Goal: Communication & Community: Participate in discussion

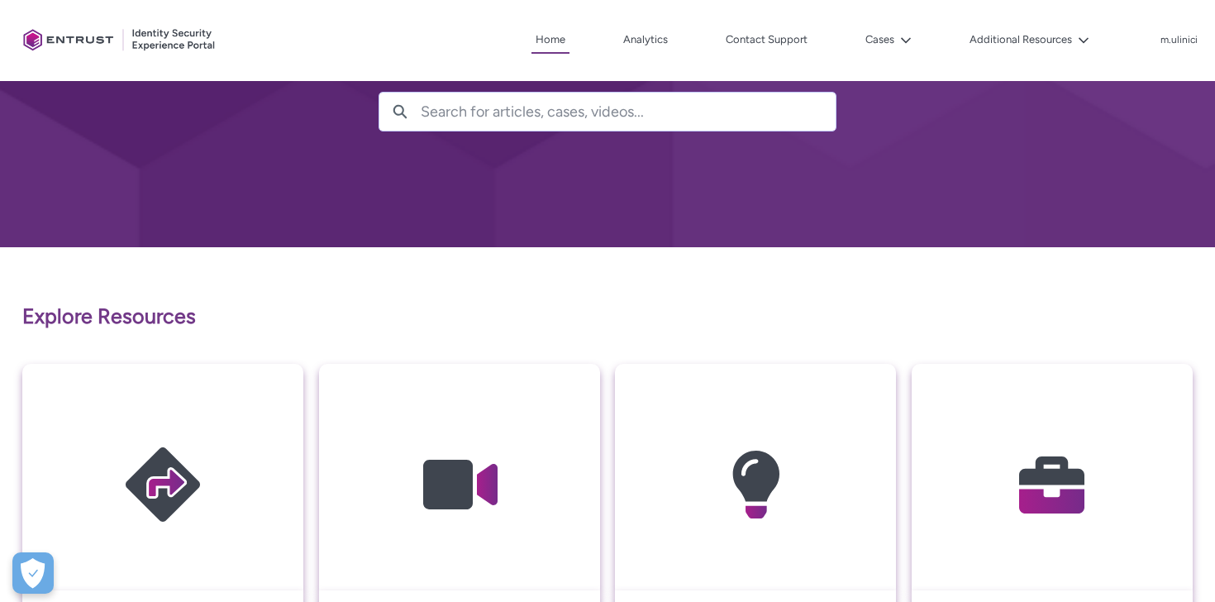
scroll to position [131, 0]
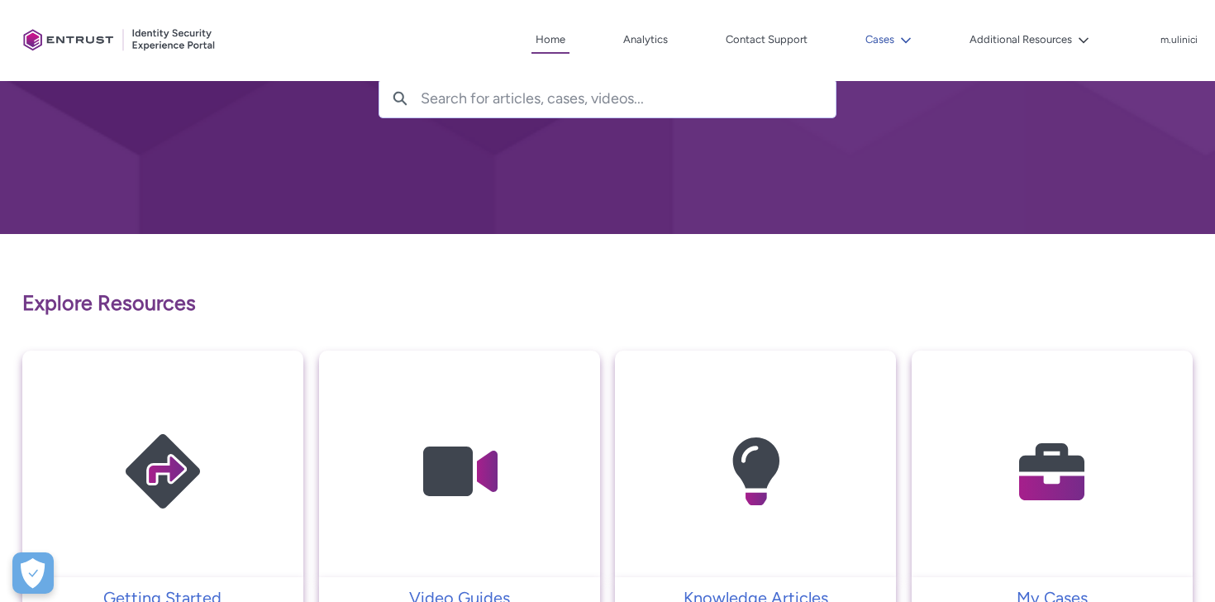
click at [872, 41] on button "Cases" at bounding box center [888, 39] width 55 height 25
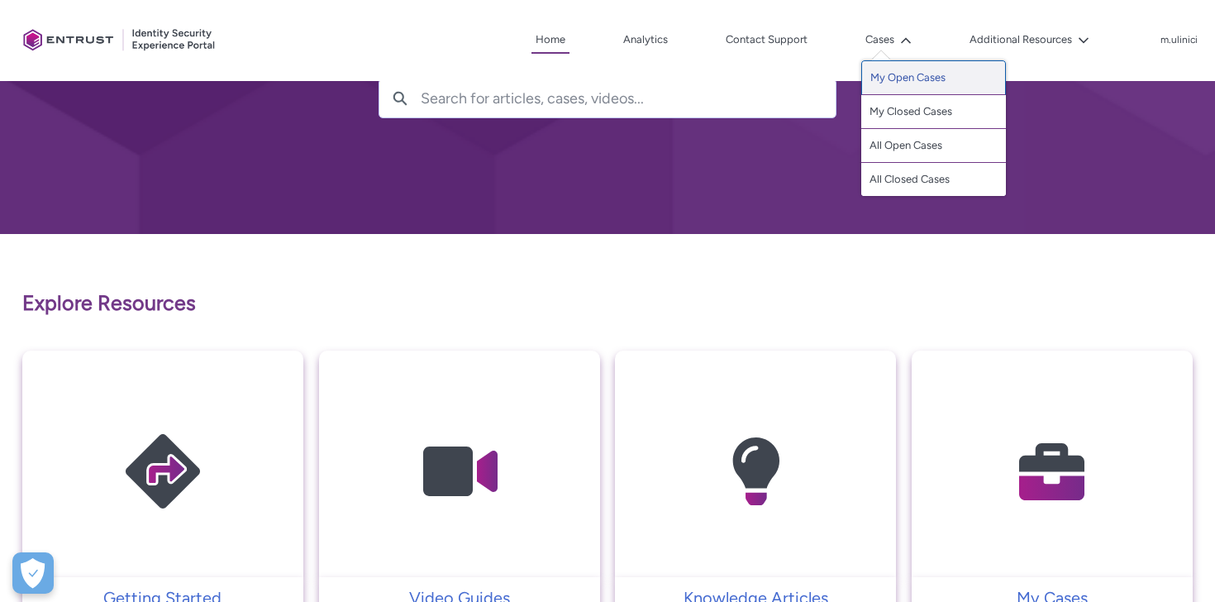
click at [918, 71] on link "My Open Cases" at bounding box center [933, 77] width 145 height 35
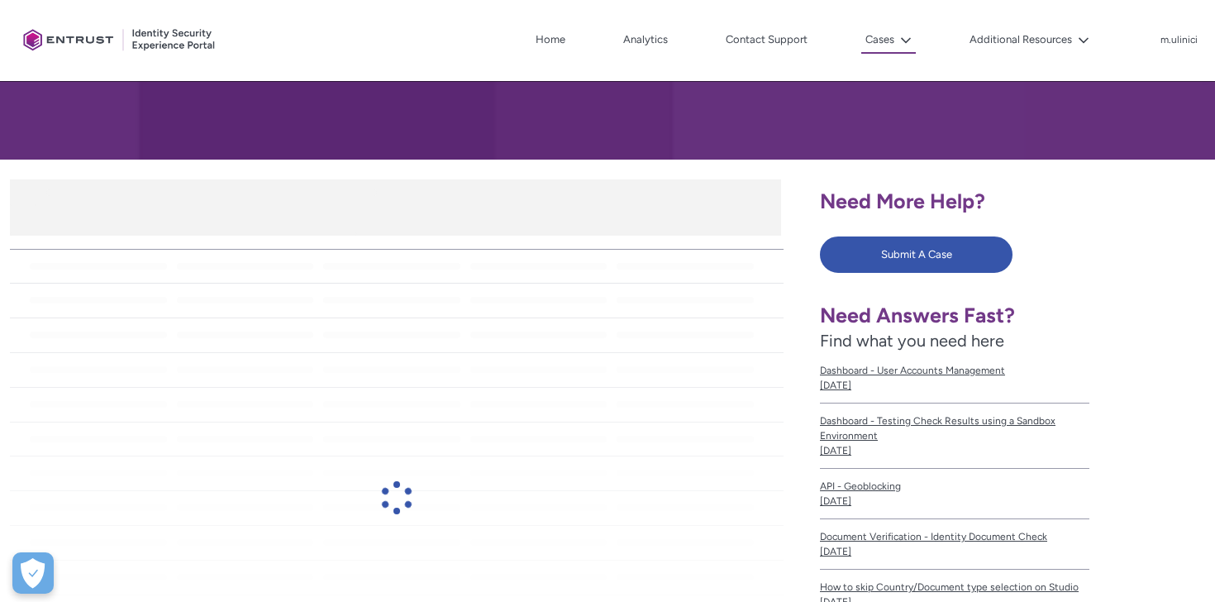
scroll to position [208, 0]
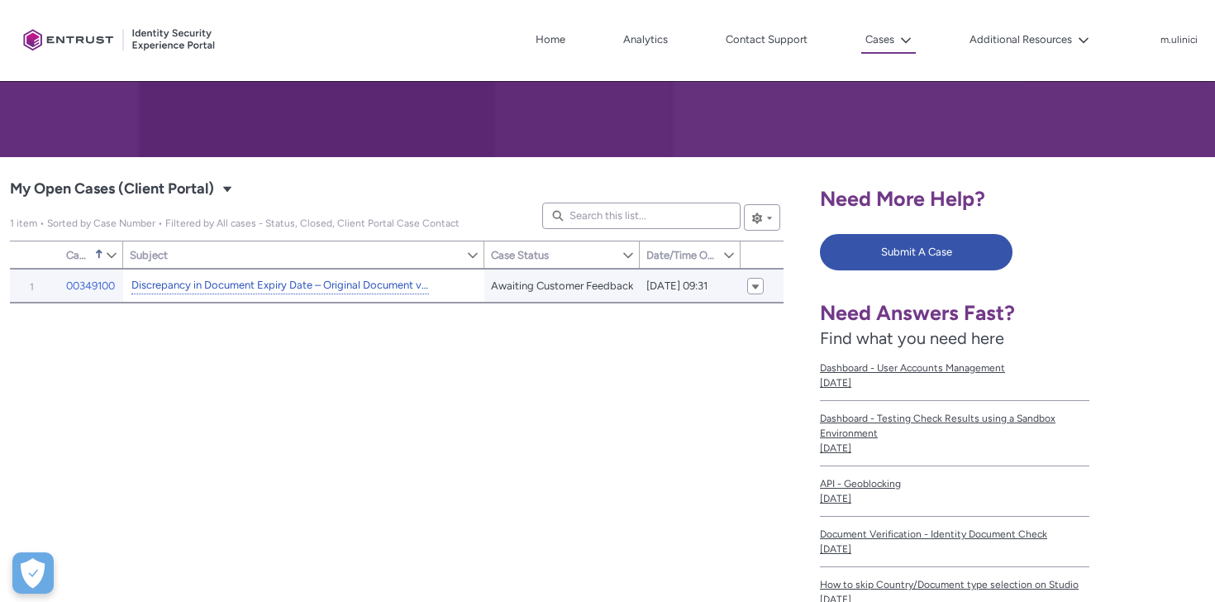
click at [384, 285] on link "Discrepancy in Document Expiry Date – Original Document vs. Onfido Report" at bounding box center [280, 285] width 298 height 17
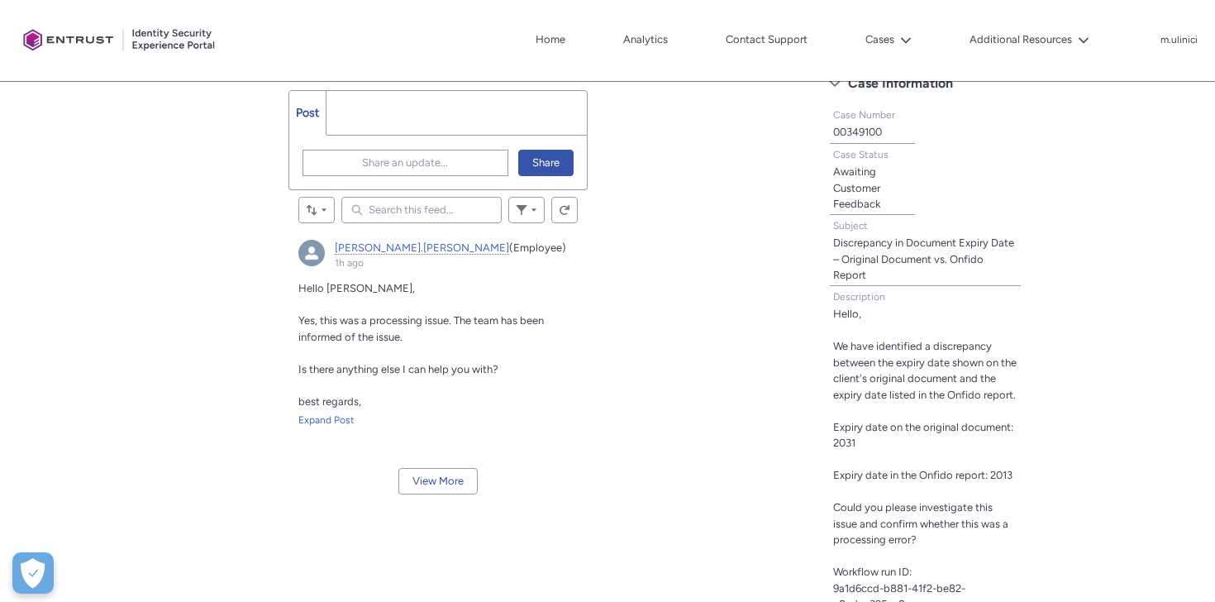
scroll to position [489, 0]
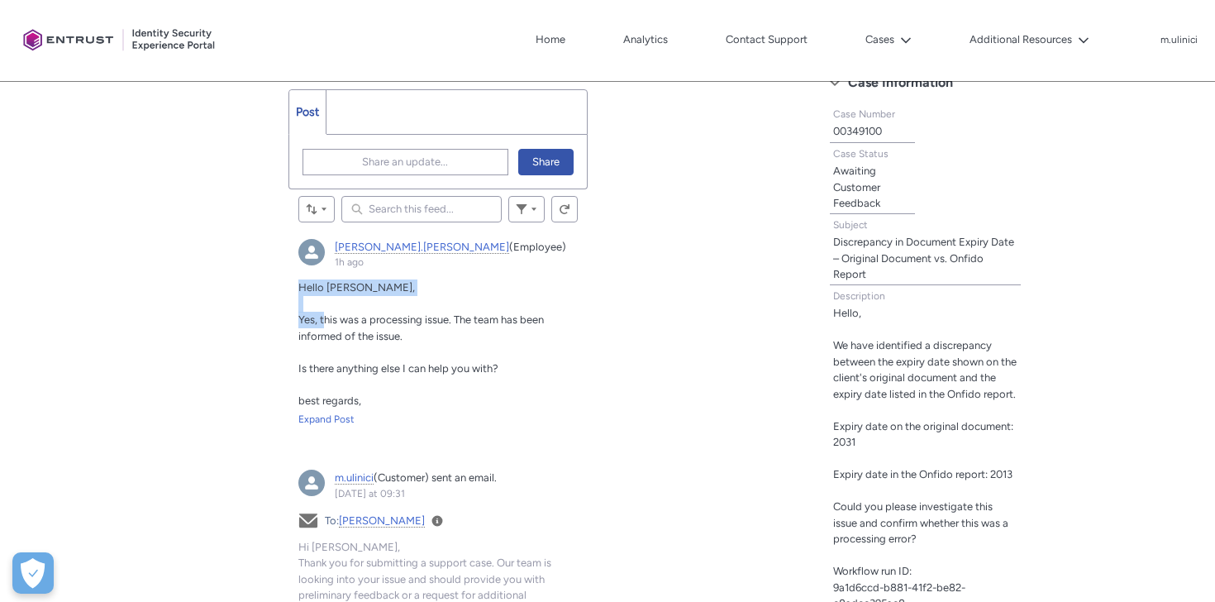
drag, startPoint x: 298, startPoint y: 286, endPoint x: 326, endPoint y: 317, distance: 41.0
click at [326, 317] on div "Hello Mihail, Yes, this was a processing issue. The team has been informed of t…" at bounding box center [438, 343] width 280 height 129
click at [328, 419] on div "Expand Post" at bounding box center [438, 419] width 280 height 15
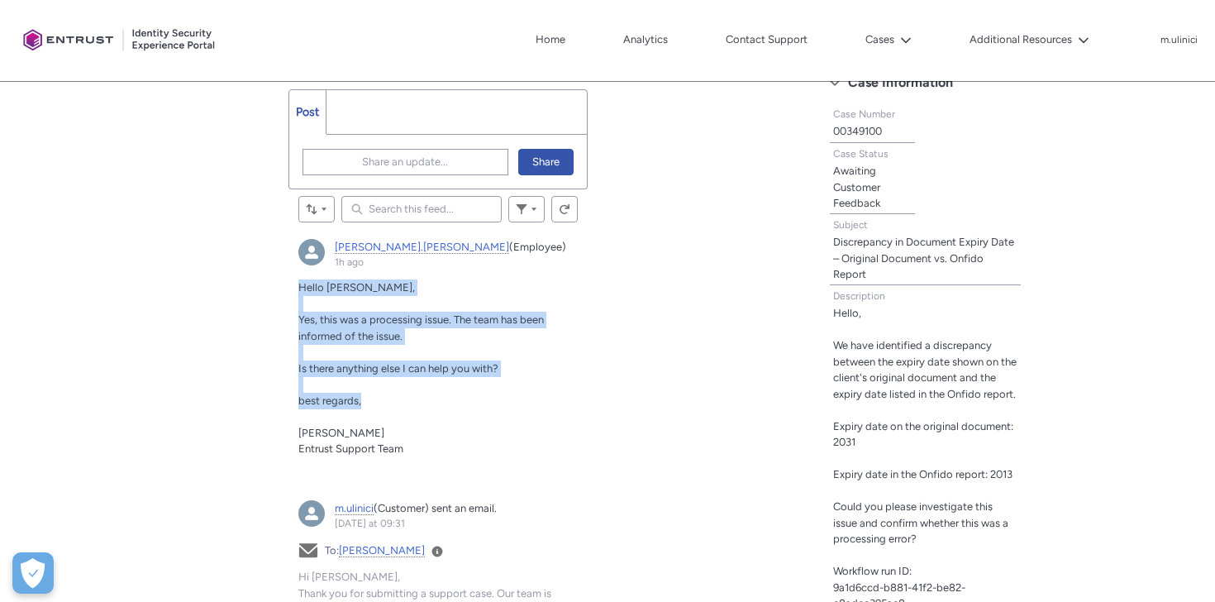
drag, startPoint x: 300, startPoint y: 293, endPoint x: 432, endPoint y: 403, distance: 172.0
click at [432, 403] on div "Hello Mihail, Yes, this was a processing issue. The team has been informed of t…" at bounding box center [438, 368] width 280 height 178
copy div "Hello Mihail, Yes, this was a processing issue. The team has been informed of t…"
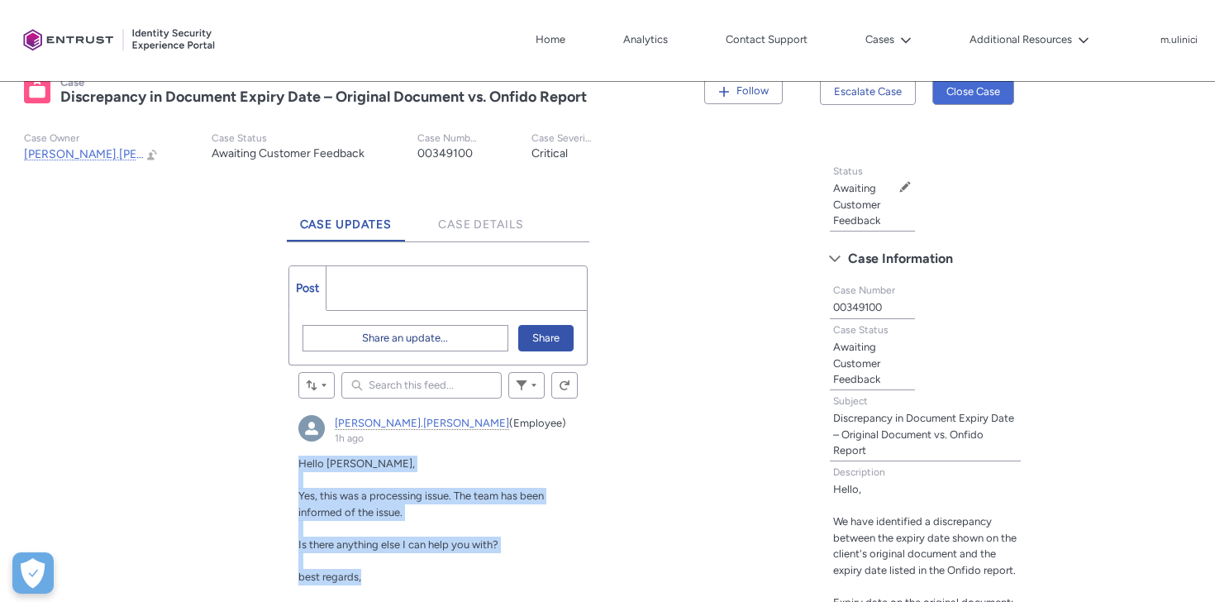
scroll to position [309, 0]
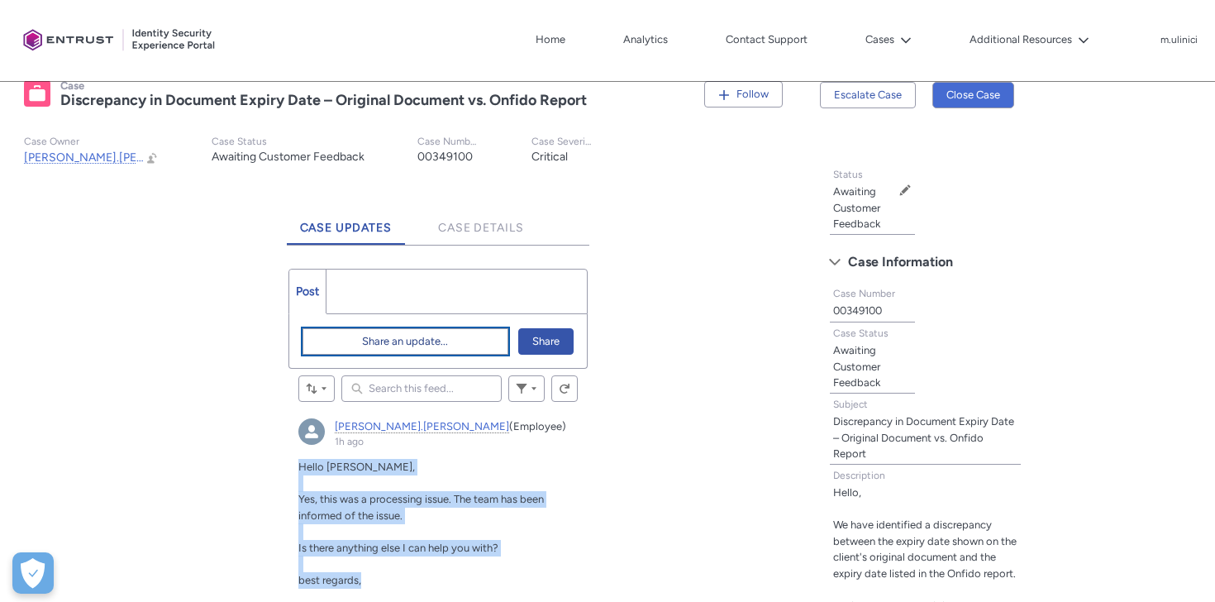
click at [407, 344] on span "Share an update..." at bounding box center [405, 341] width 86 height 25
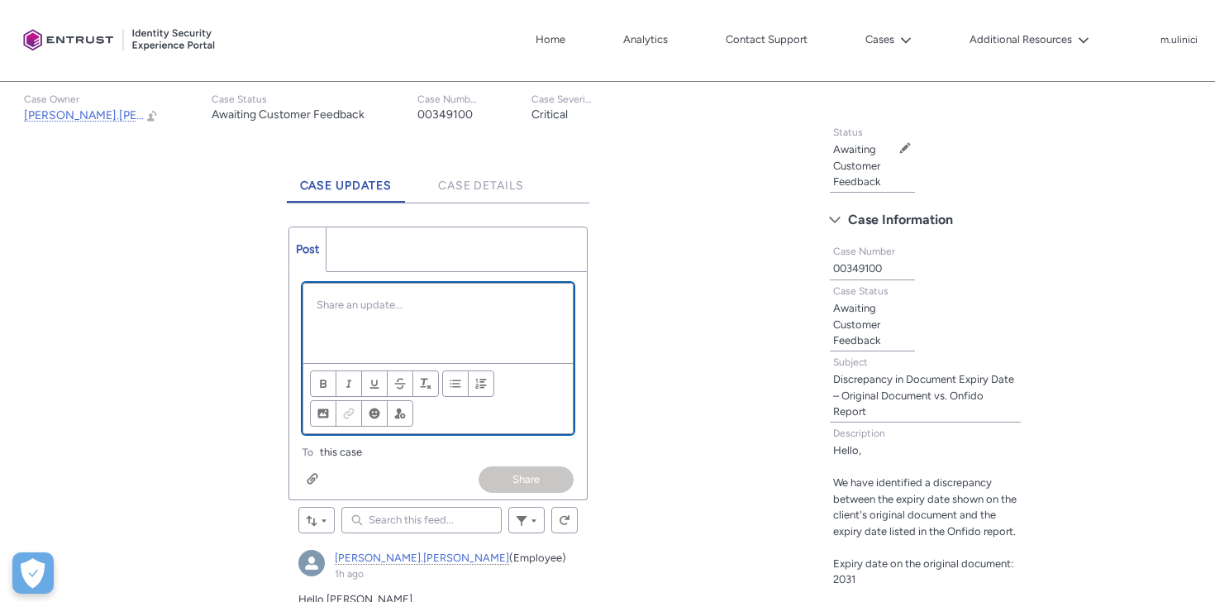
scroll to position [352, 0]
click at [360, 313] on div "Chatter Publisher" at bounding box center [438, 322] width 270 height 79
paste div "Chatter Publisher"
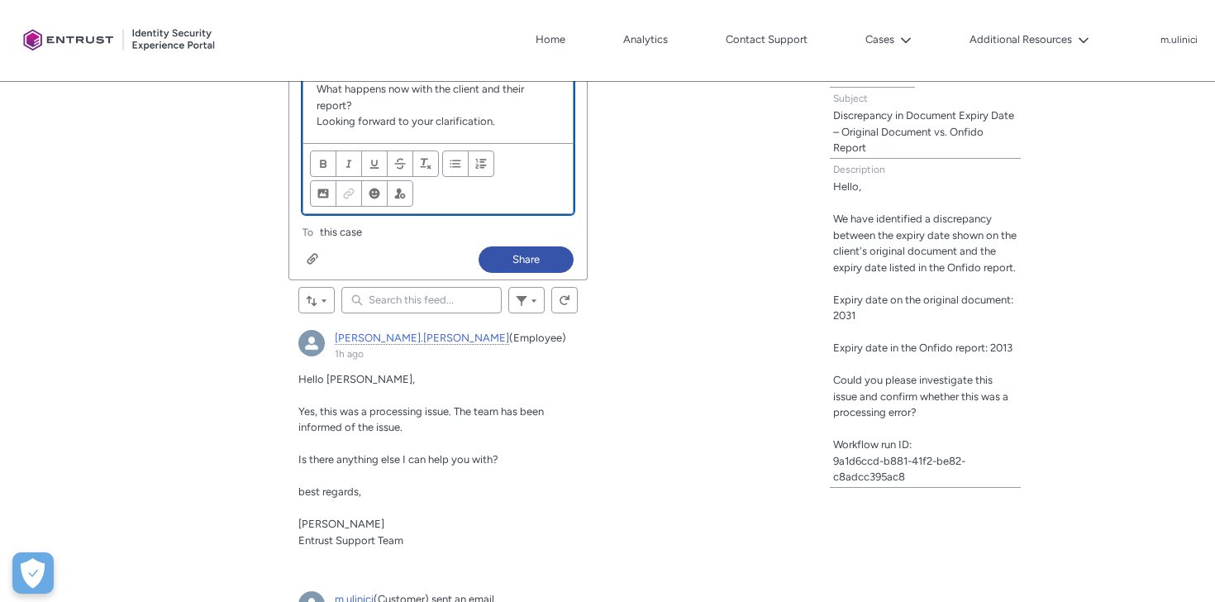
scroll to position [689, 0]
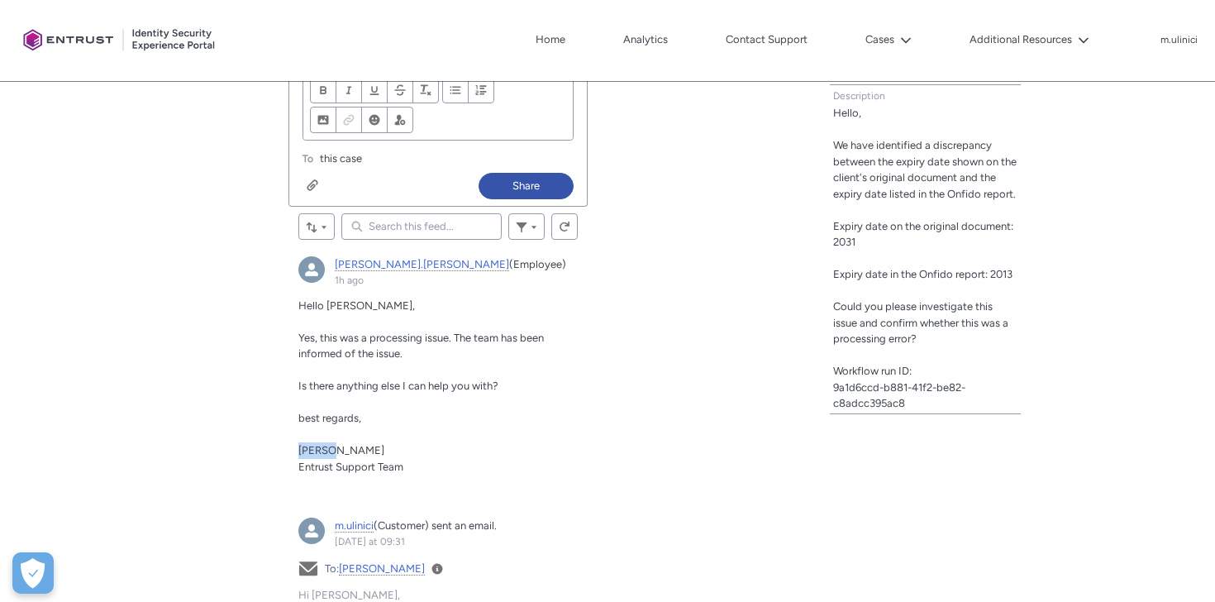
drag, startPoint x: 299, startPoint y: 448, endPoint x: 356, endPoint y: 446, distance: 57.1
click at [356, 446] on p "Tobias" at bounding box center [438, 450] width 280 height 17
copy span "Tobias"
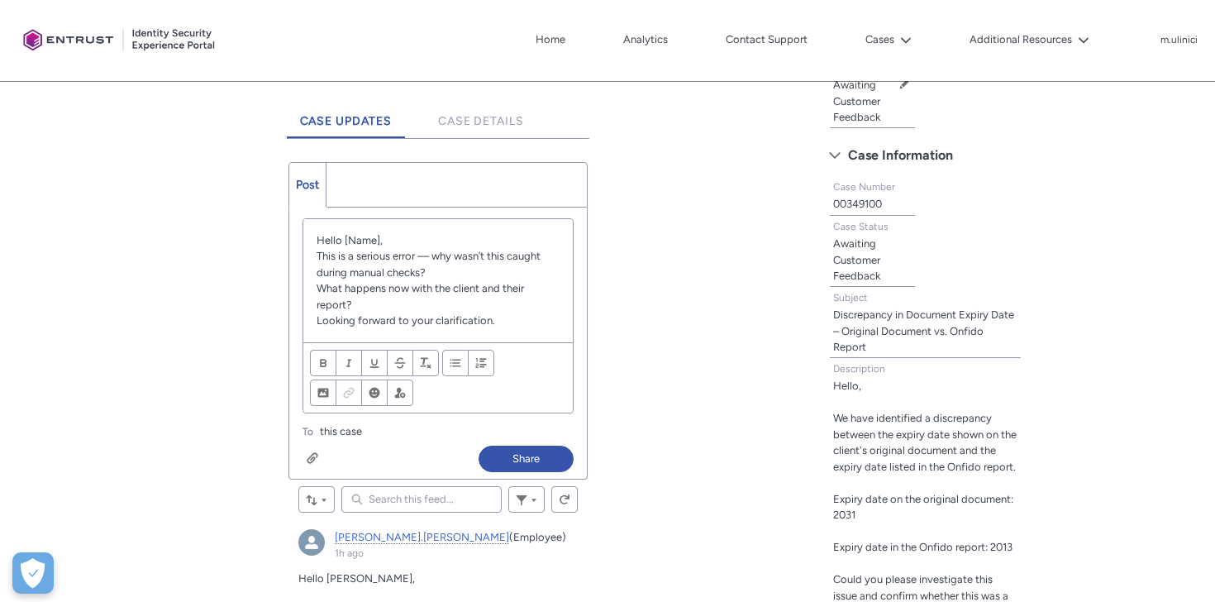
scroll to position [368, 0]
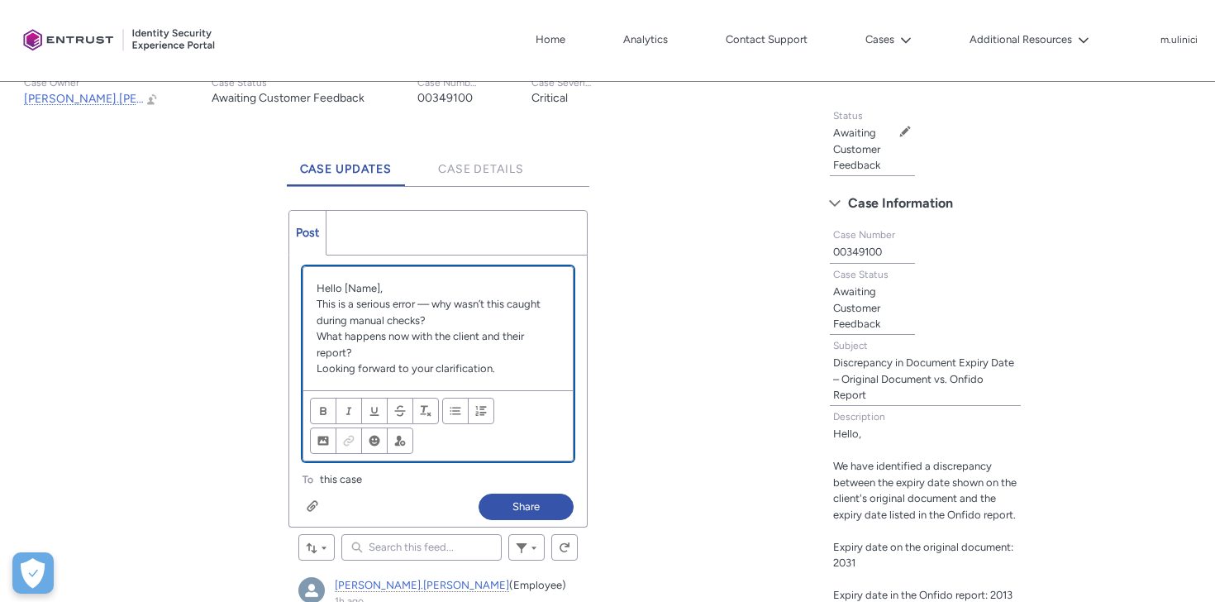
click at [379, 278] on div "Hello [Name], This is a serious error — why wasn’t this caught during manual ch…" at bounding box center [438, 328] width 270 height 123
click at [379, 282] on p "Hello [Name]," at bounding box center [439, 288] width 244 height 17
click at [433, 303] on p "This is a serious error — why wasn’t this caught during manual checks?" at bounding box center [439, 312] width 244 height 32
drag, startPoint x: 479, startPoint y: 303, endPoint x: 427, endPoint y: 300, distance: 51.3
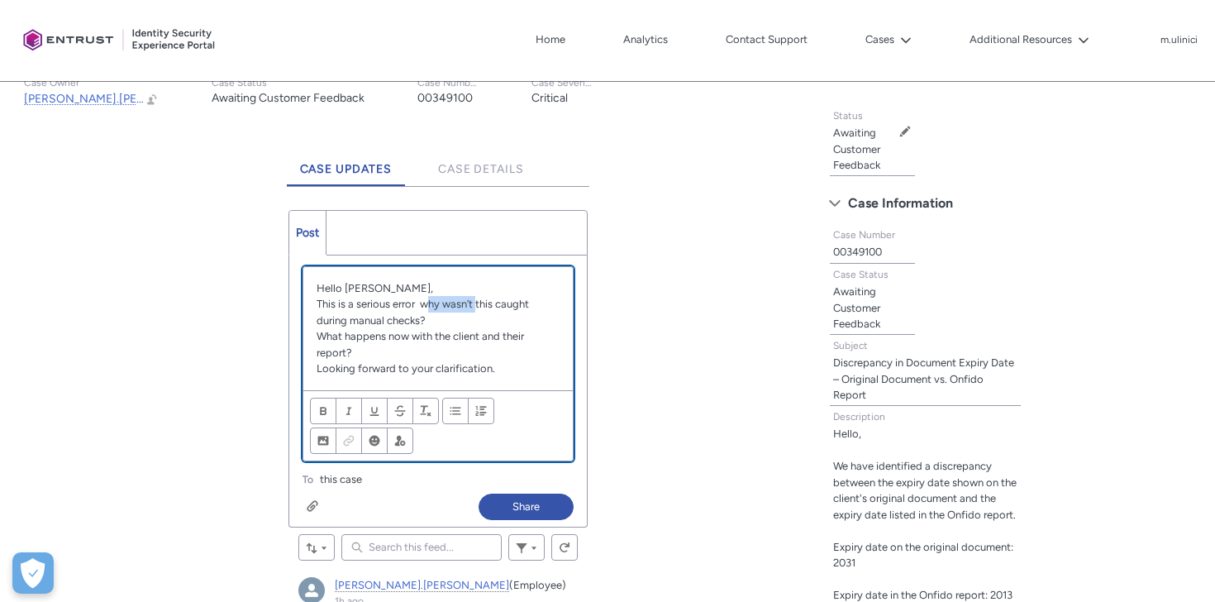
click at [427, 300] on p "This is a serious error why wasn’t this caught during manual checks?" at bounding box center [439, 312] width 244 height 32
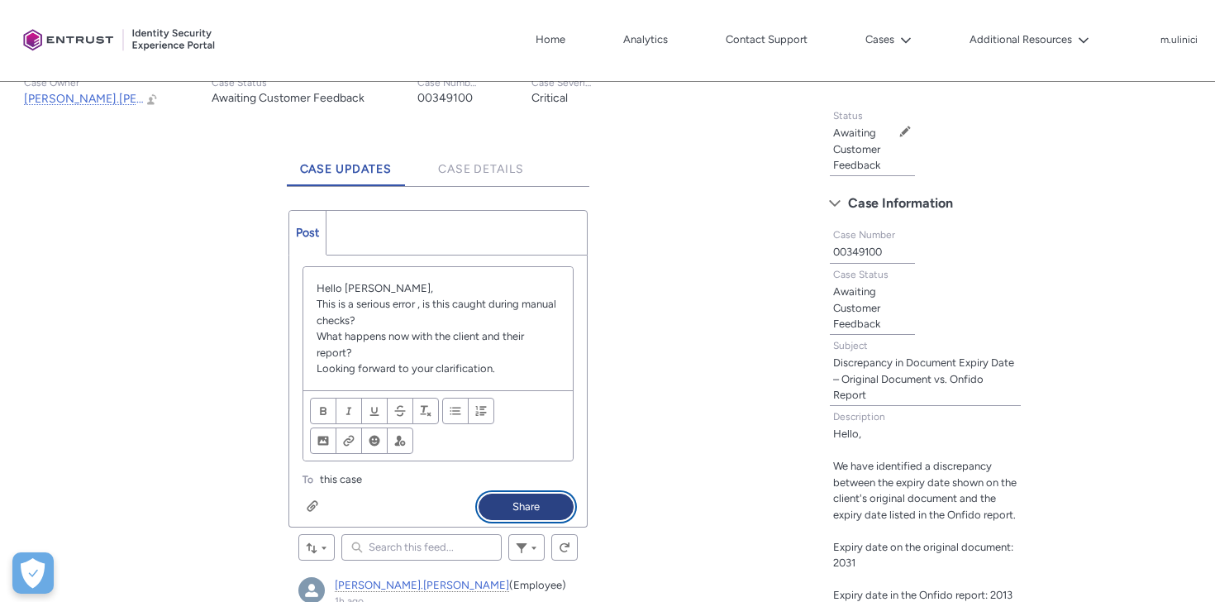
click at [504, 507] on button "Share" at bounding box center [526, 506] width 95 height 26
